Goal: Use online tool/utility: Utilize a website feature to perform a specific function

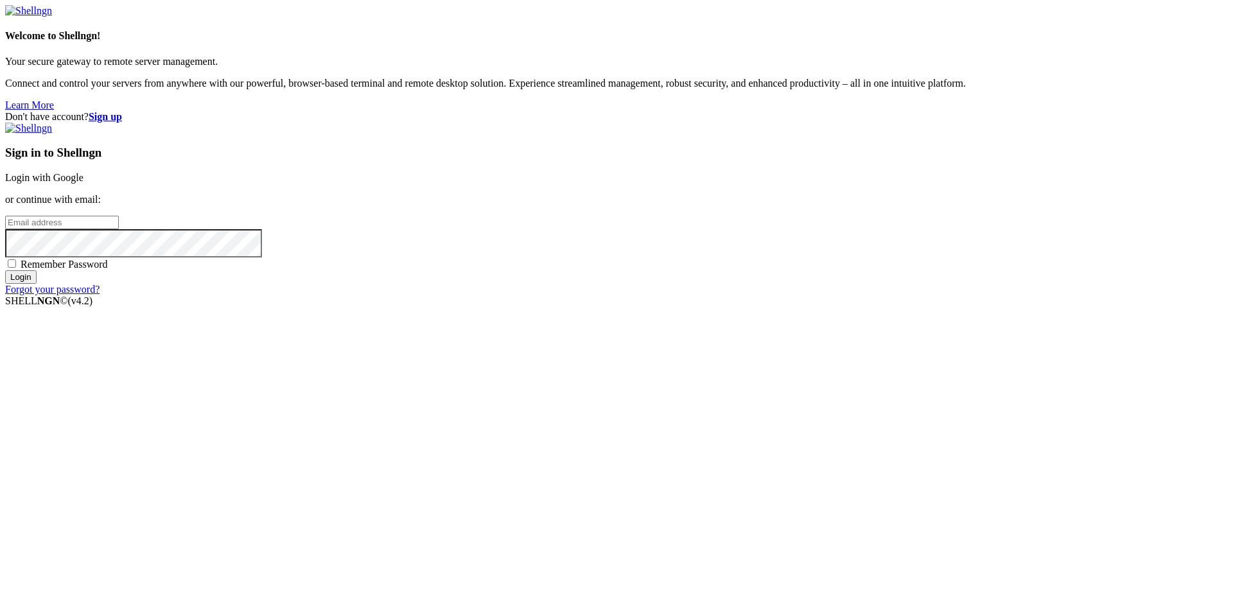
click at [83, 183] on link "Login with Google" at bounding box center [44, 177] width 78 height 11
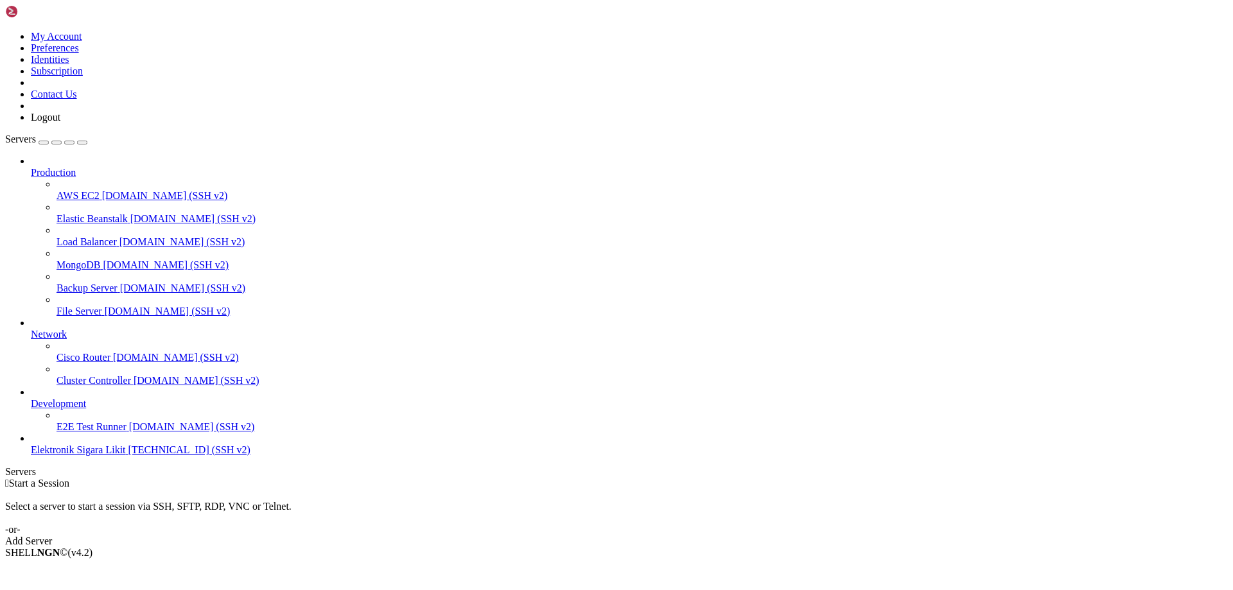
click at [110, 455] on span "Elektronik Sigara Likit" at bounding box center [78, 449] width 95 height 11
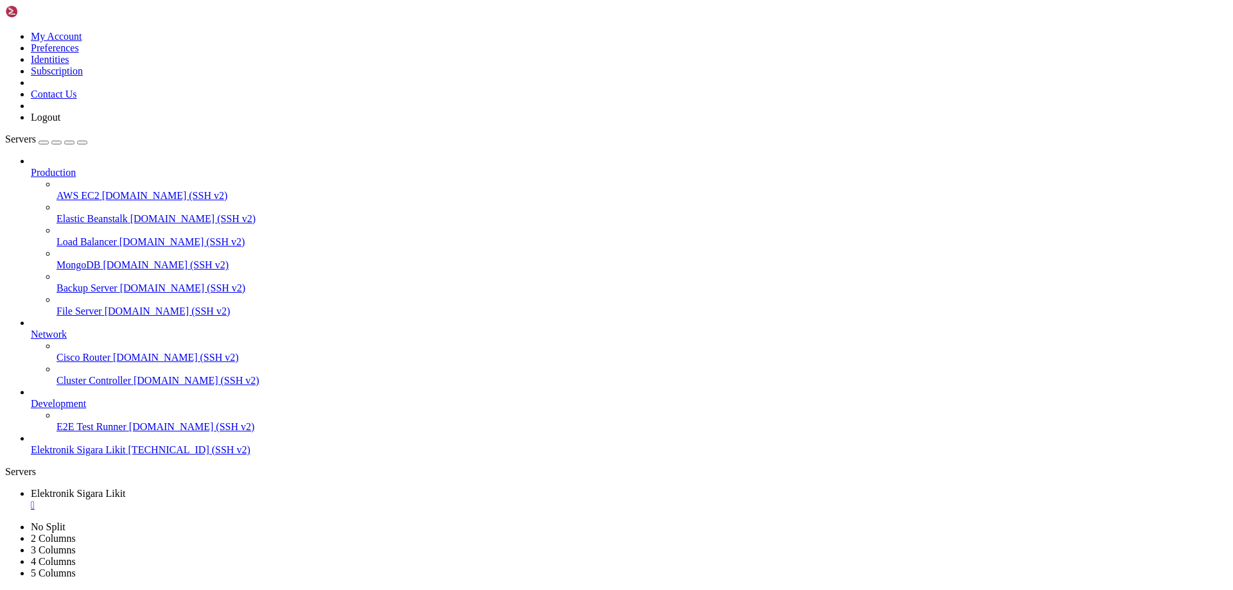
scroll to position [120, 0]
drag, startPoint x: 365, startPoint y: 1226, endPoint x: 12, endPoint y: 1229, distance: 353.1
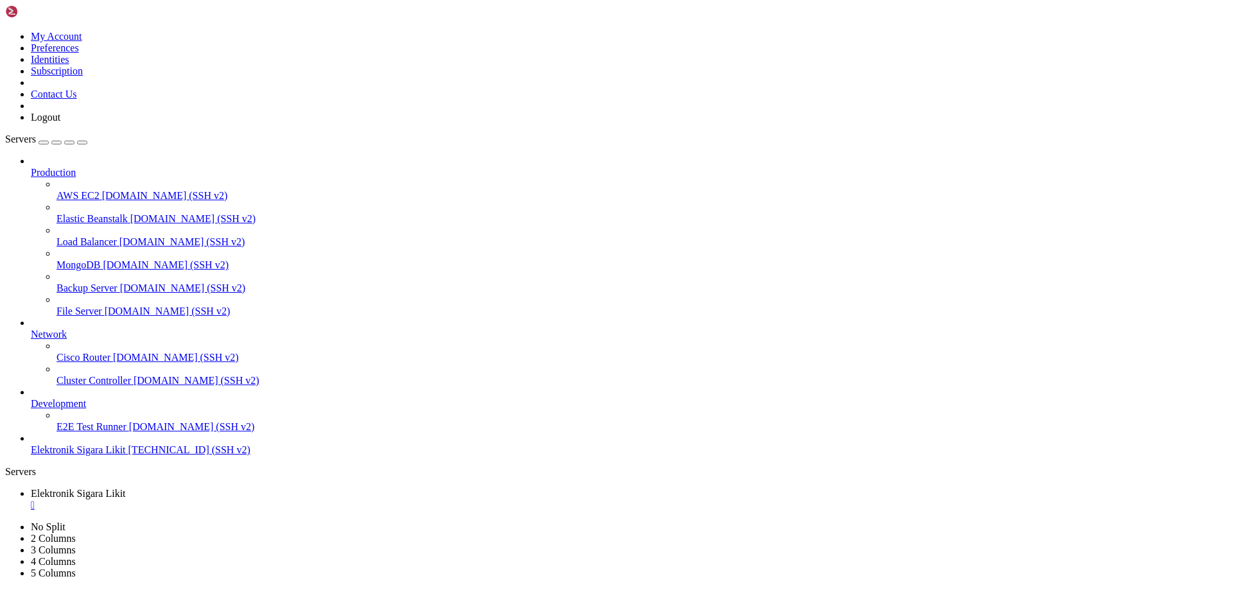
scroll to position [2412, 0]
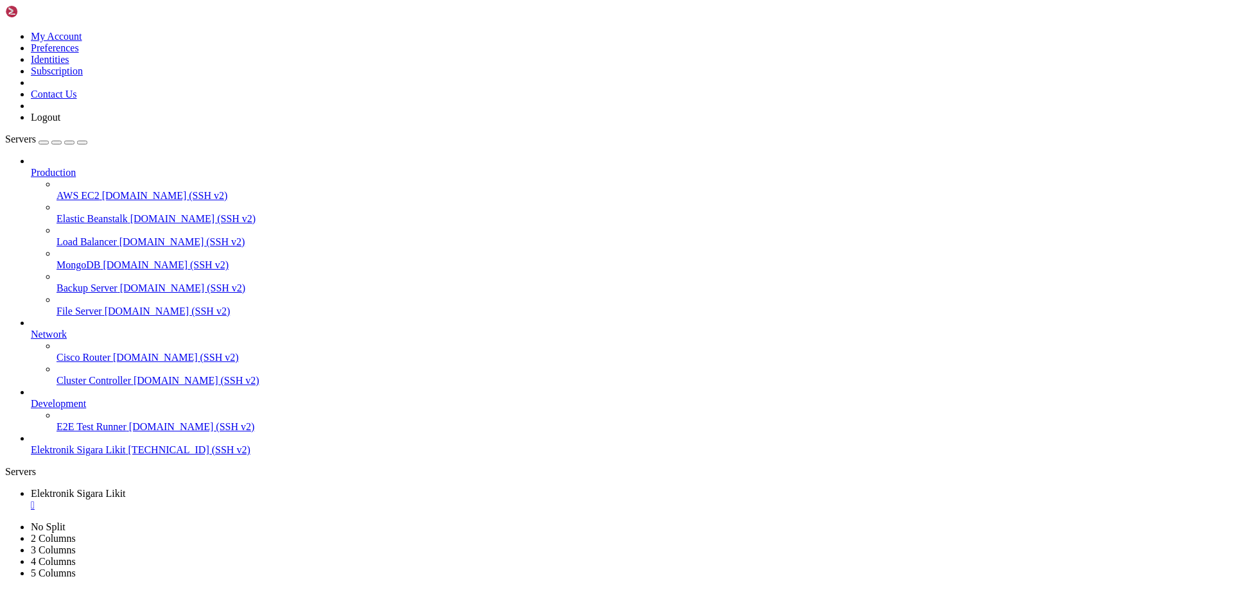
scroll to position [2488, 0]
drag, startPoint x: 274, startPoint y: 1236, endPoint x: 220, endPoint y: 1240, distance: 54.7
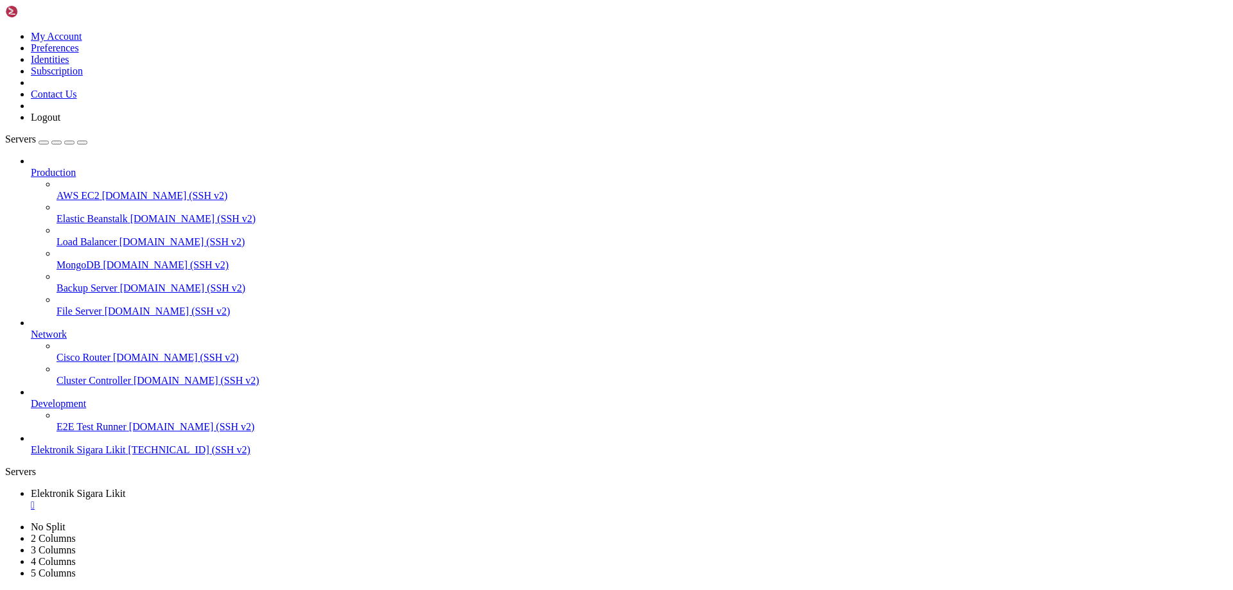
scroll to position [3372, 0]
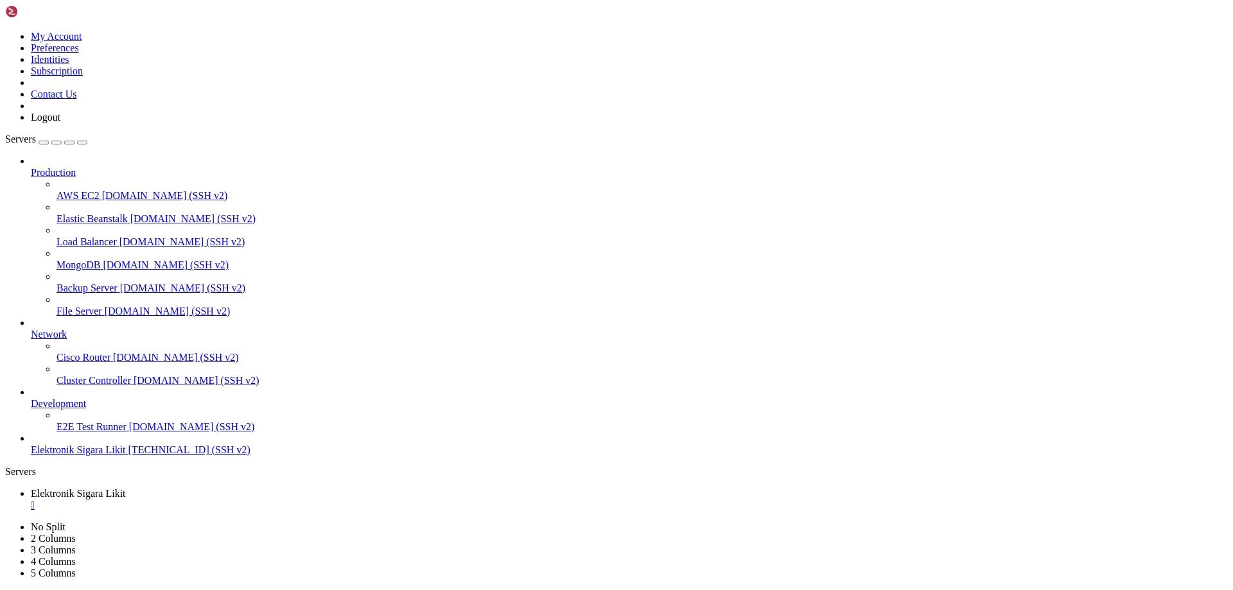
scroll to position [3636, 0]
drag, startPoint x: 229, startPoint y: 1229, endPoint x: 215, endPoint y: 1188, distance: 43.2
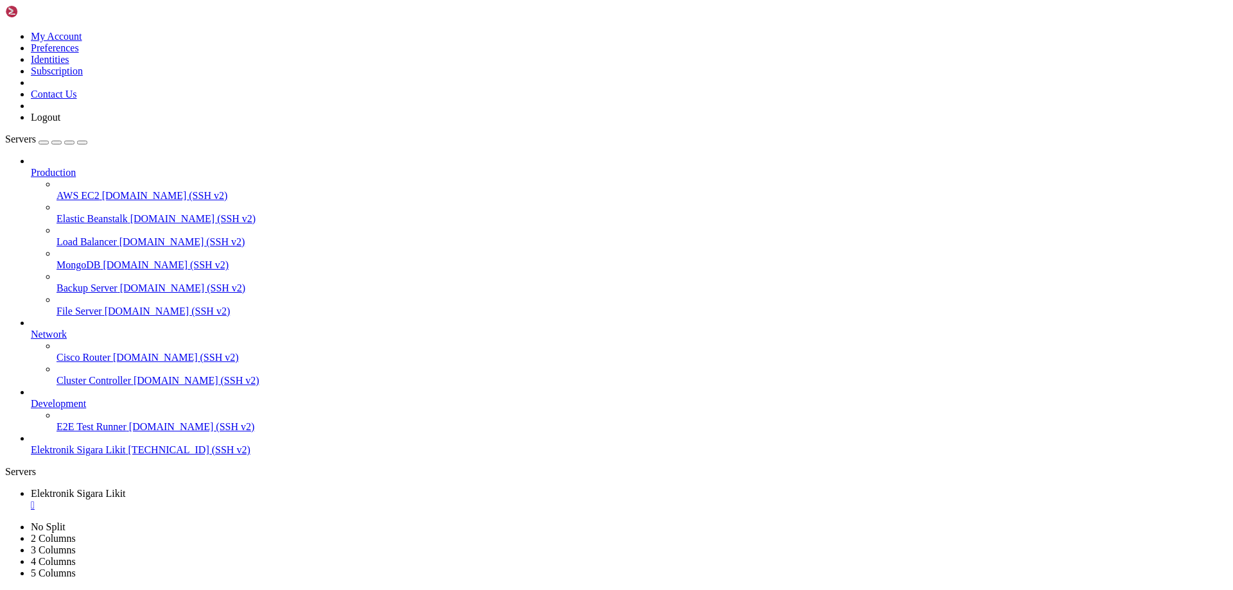
drag, startPoint x: 151, startPoint y: 1183, endPoint x: 10, endPoint y: 792, distance: 416.3
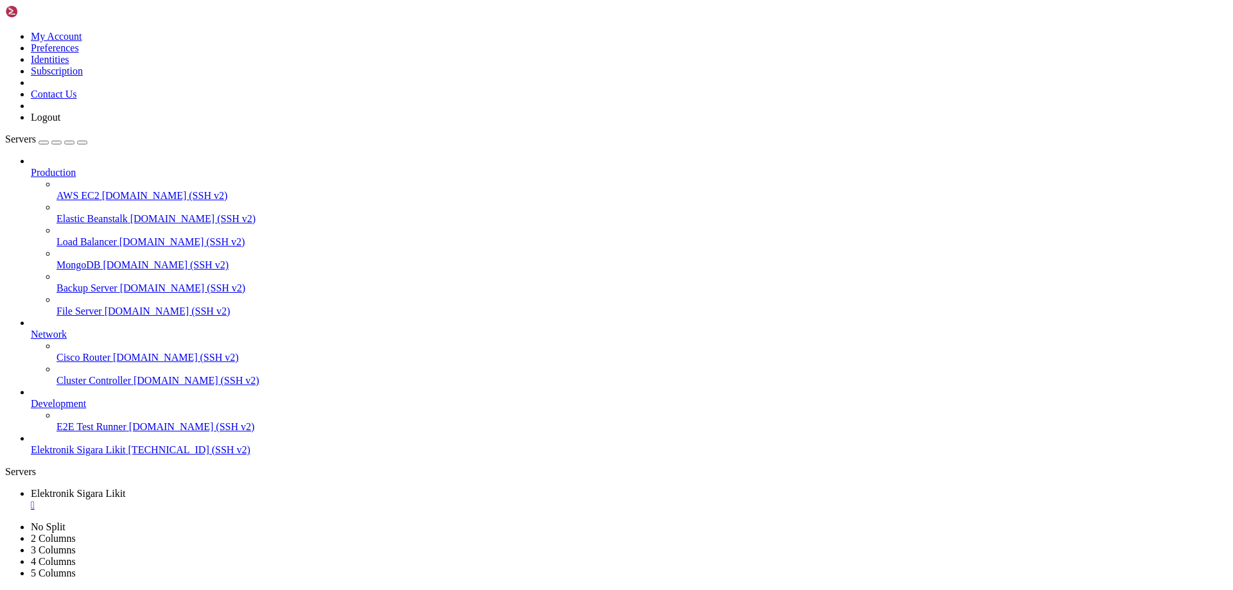
scroll to position [5020, 0]
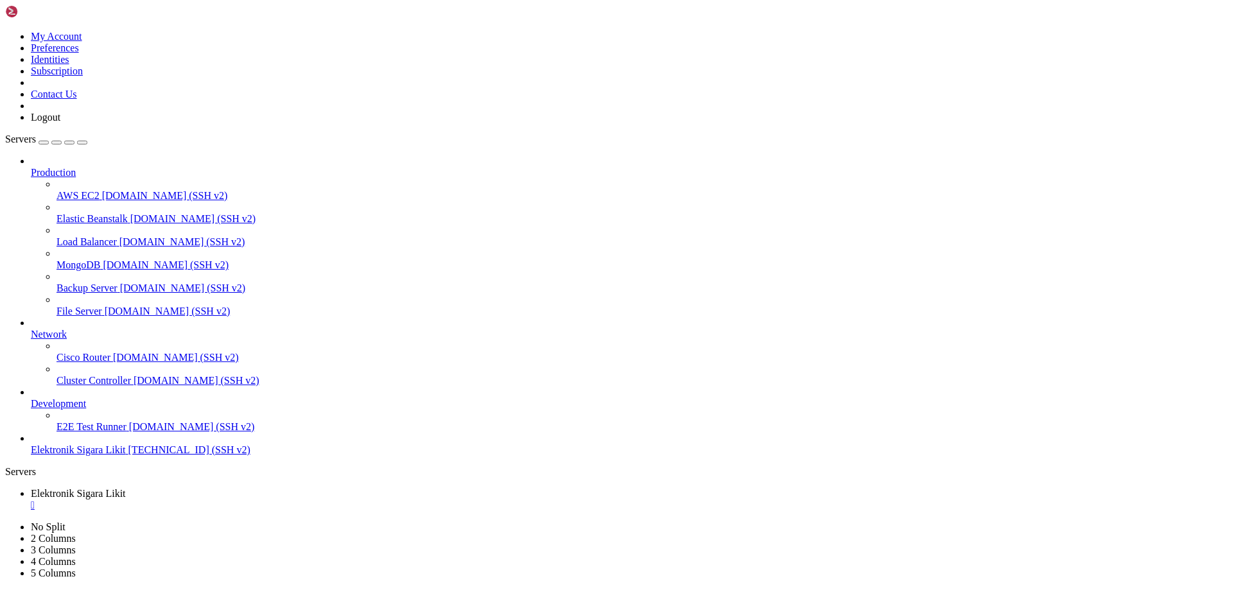
scroll to position [6123, 0]
drag, startPoint x: 174, startPoint y: 1208, endPoint x: 10, endPoint y: 1165, distance: 169.3
